Goal: Transaction & Acquisition: Purchase product/service

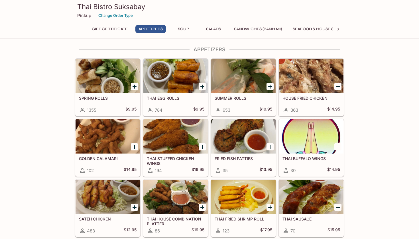
scroll to position [105, 0]
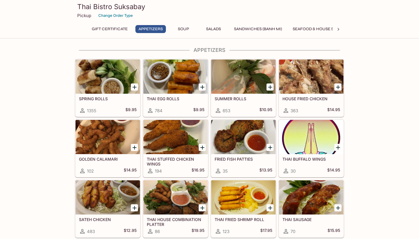
click at [178, 102] on div "THAI EGG ROLLS 784 $9.95" at bounding box center [175, 105] width 64 height 23
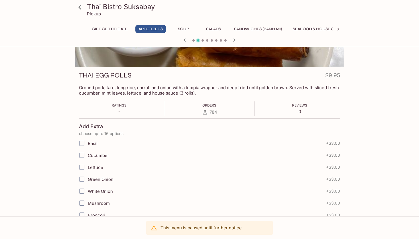
scroll to position [57, 0]
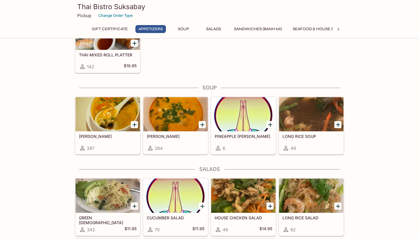
scroll to position [335, 0]
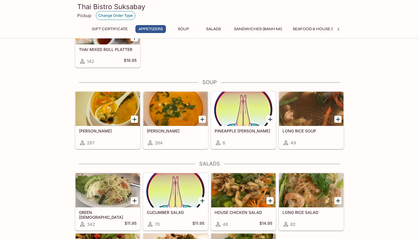
click at [120, 13] on button "Change Order Type" at bounding box center [116, 15] width 40 height 9
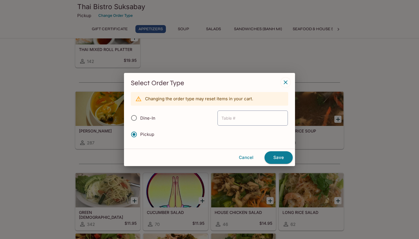
click at [134, 120] on input "Dine-In" at bounding box center [134, 118] width 12 height 12
radio input "true"
click at [134, 137] on input "Pickup" at bounding box center [134, 134] width 12 height 12
radio input "true"
click at [286, 81] on icon "button" at bounding box center [285, 82] width 4 height 4
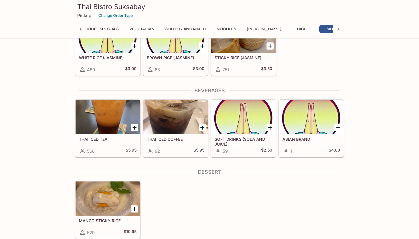
scroll to position [1685, 0]
